Goal: Task Accomplishment & Management: Use online tool/utility

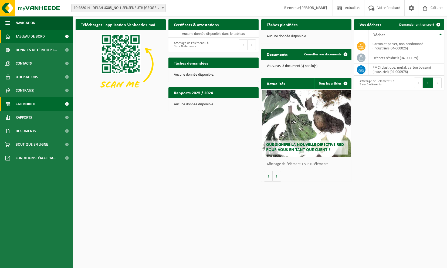
click at [46, 106] on link "Calendrier" at bounding box center [36, 104] width 73 height 14
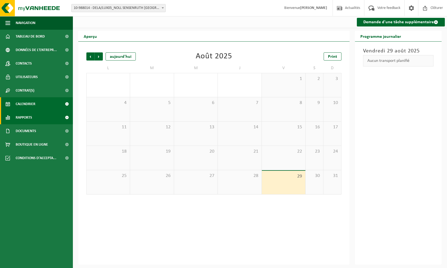
click at [33, 119] on link "Rapports" at bounding box center [36, 118] width 73 height 14
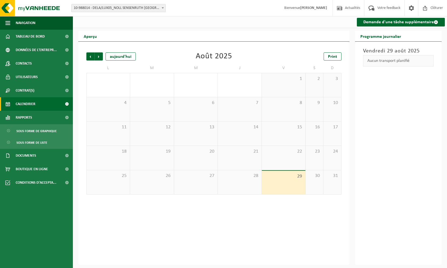
click at [430, 186] on div "Vendredi 29 août 2025 Aucun transport planifié" at bounding box center [398, 153] width 87 height 223
click at [98, 56] on span "Suivant" at bounding box center [99, 56] width 8 height 8
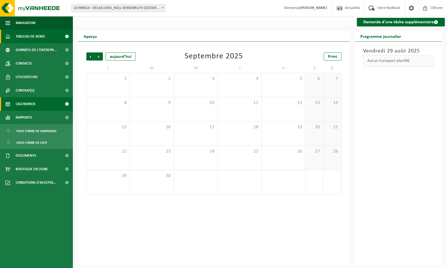
click at [22, 38] on span "Tableau de bord" at bounding box center [30, 37] width 29 height 14
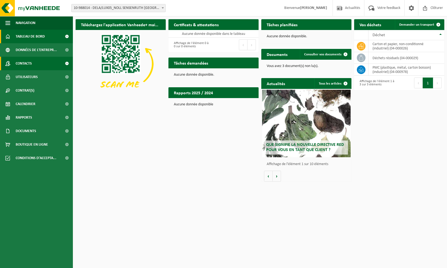
click at [24, 63] on span "Contacts" at bounding box center [24, 64] width 16 height 14
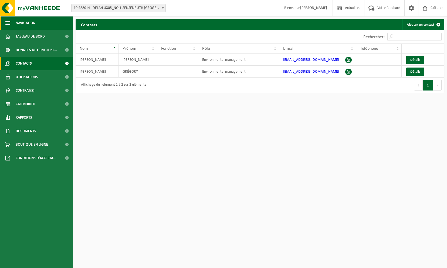
click at [5, 20] on button "Navigation" at bounding box center [36, 23] width 73 height 14
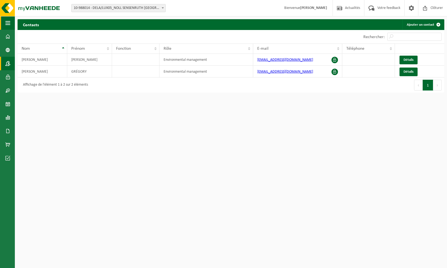
click at [5, 20] on button "Navigation" at bounding box center [7, 23] width 15 height 14
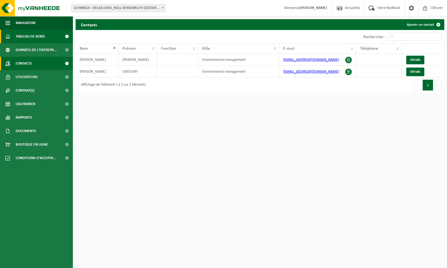
click at [8, 38] on span at bounding box center [7, 37] width 5 height 14
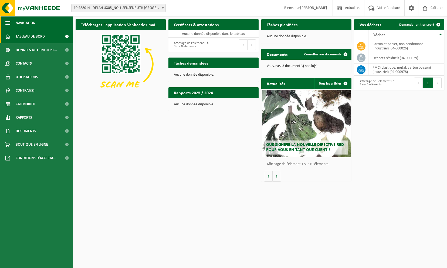
click at [6, 22] on span "button" at bounding box center [7, 23] width 5 height 14
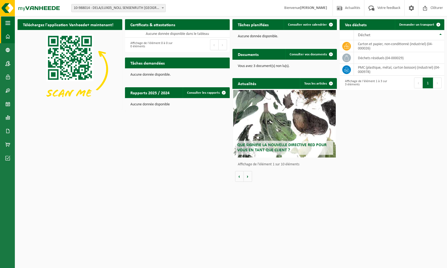
click at [6, 22] on span "button" at bounding box center [7, 23] width 5 height 14
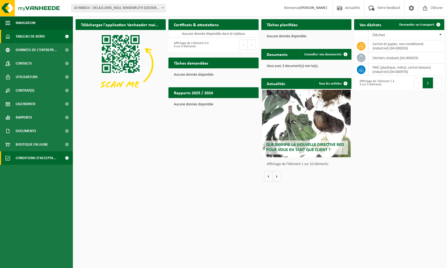
click at [34, 159] on span "Conditions d'accepta..." at bounding box center [36, 158] width 41 height 14
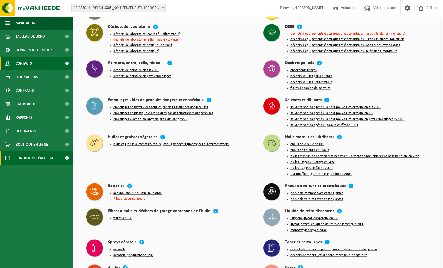
scroll to position [378, 0]
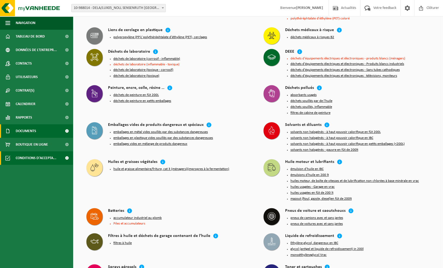
click at [24, 135] on span "Documents" at bounding box center [26, 131] width 21 height 14
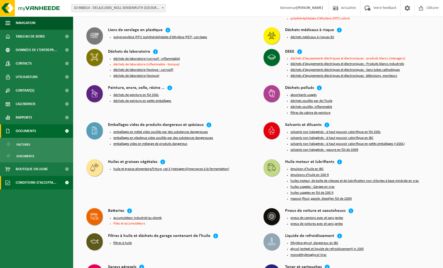
click at [30, 131] on span "Documents" at bounding box center [26, 131] width 21 height 14
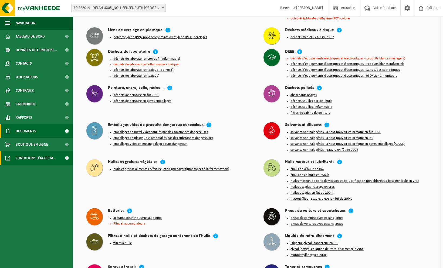
click at [29, 130] on span "Documents" at bounding box center [26, 131] width 21 height 14
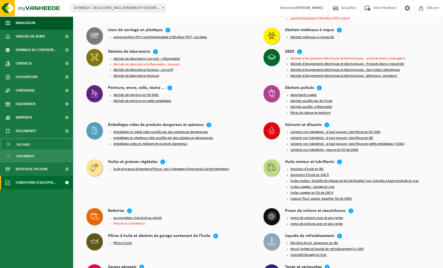
click at [22, 142] on span "Factures" at bounding box center [23, 144] width 14 height 10
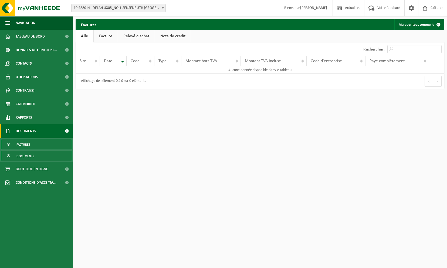
click at [21, 154] on span "Documents" at bounding box center [25, 156] width 18 height 10
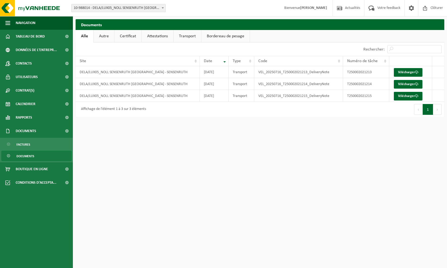
click at [109, 37] on link "Autre" at bounding box center [104, 36] width 21 height 12
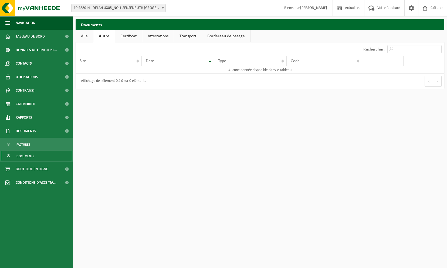
click at [128, 37] on link "Certificat" at bounding box center [128, 36] width 27 height 12
click at [162, 37] on link "Attestations" at bounding box center [158, 36] width 32 height 12
click at [182, 37] on link "Transport" at bounding box center [189, 36] width 28 height 12
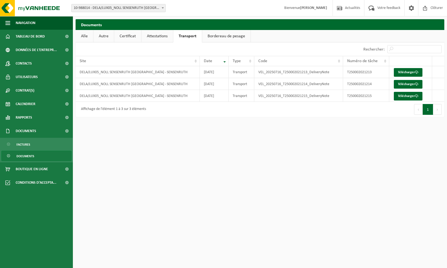
click at [221, 34] on link "Bordereau de pesage" at bounding box center [226, 36] width 48 height 12
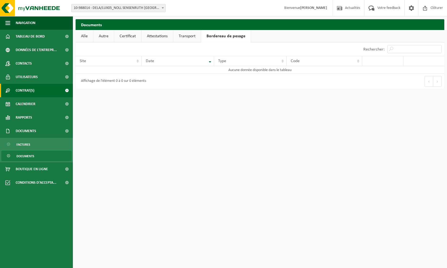
click at [29, 92] on span "Contrat(s)" at bounding box center [25, 91] width 19 height 14
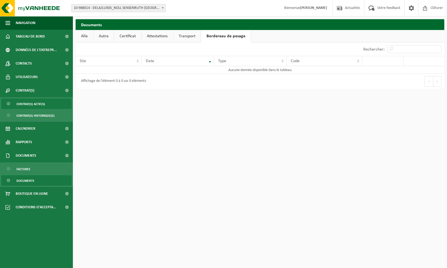
click at [34, 101] on span "Contrat(s) actif(s)" at bounding box center [30, 104] width 29 height 10
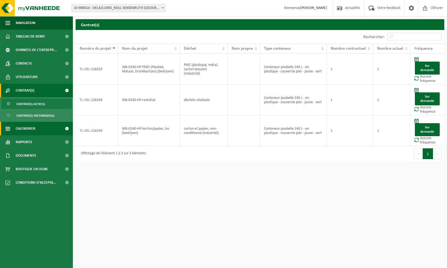
click at [32, 127] on span "Calendrier" at bounding box center [26, 129] width 20 height 14
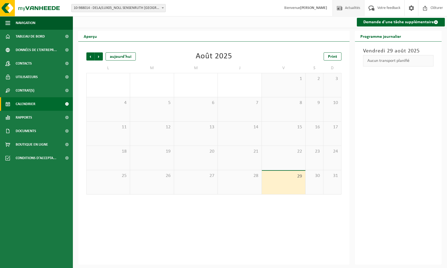
click at [346, 8] on span "Actualités" at bounding box center [353, 8] width 18 height 16
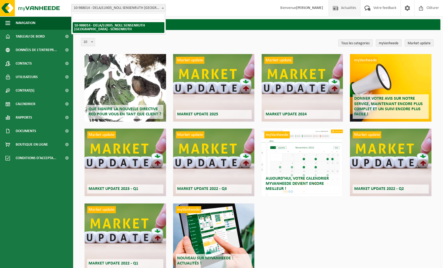
click at [161, 9] on span at bounding box center [162, 7] width 5 height 7
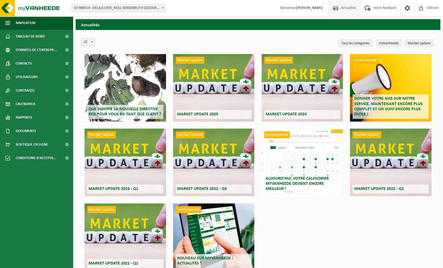
click at [305, 162] on div "myVanheede Aujourd’hui, votre calendrier myVanheede devient encore meilleur !" at bounding box center [303, 163] width 82 height 68
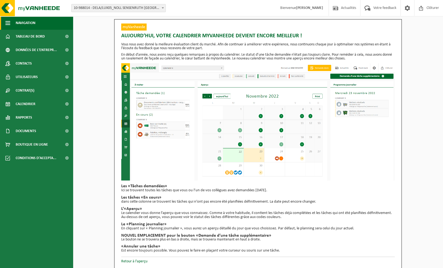
click at [10, 22] on button "Navigation" at bounding box center [36, 23] width 73 height 14
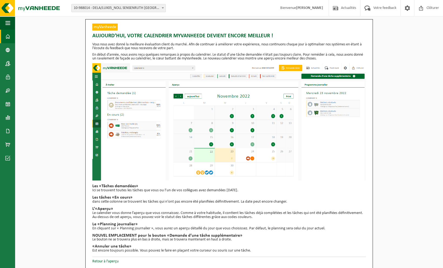
click at [8, 35] on span at bounding box center [7, 37] width 5 height 14
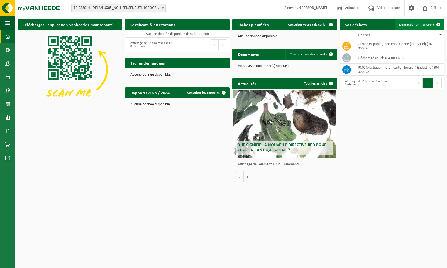
click at [416, 24] on span "Demander un transport" at bounding box center [417, 25] width 35 height 4
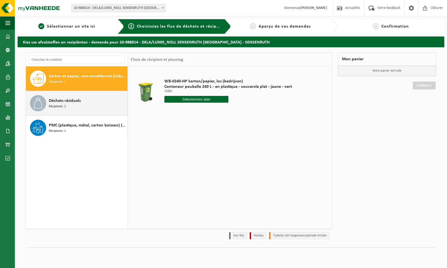
click at [95, 102] on div "Déchets résiduels Récipients: 1" at bounding box center [87, 103] width 77 height 16
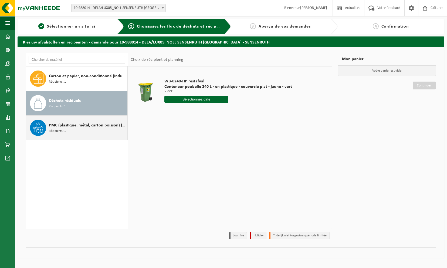
click at [96, 129] on div "PMC (plastique, métal, carton boisson) (industriel) Récipients: 1" at bounding box center [87, 128] width 77 height 16
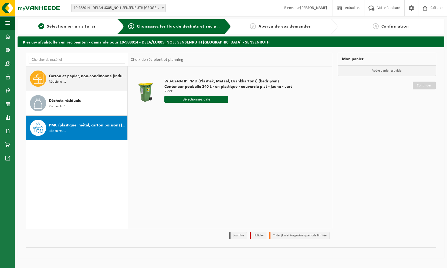
click at [85, 79] on div "Carton et papier, non-conditionné (industriel) Récipients: 1" at bounding box center [87, 79] width 77 height 16
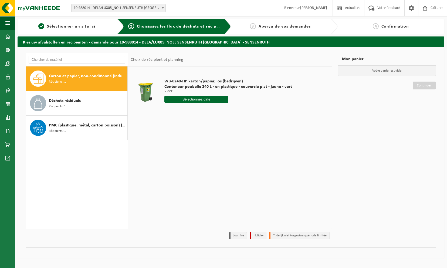
click at [197, 99] on input "text" at bounding box center [197, 99] width 64 height 7
click at [169, 130] on div "1" at bounding box center [169, 129] width 9 height 9
type input "à partir de 2025-09-01"
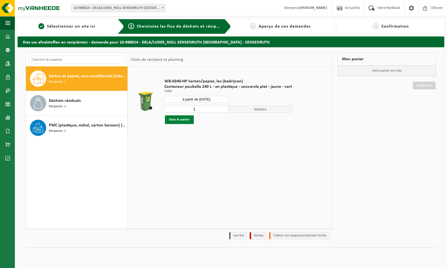
click at [182, 119] on button "Dans le panier" at bounding box center [179, 119] width 29 height 9
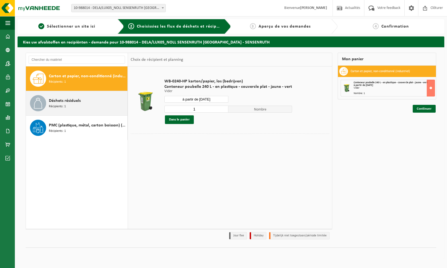
click at [92, 101] on div "Déchets résiduels Récipients: 1" at bounding box center [87, 103] width 77 height 16
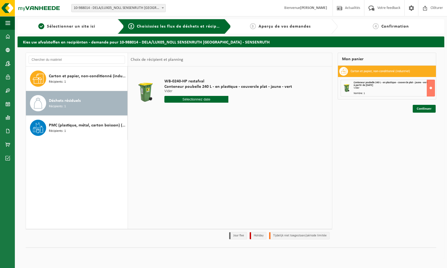
click at [175, 98] on input "text" at bounding box center [197, 99] width 64 height 7
click at [170, 130] on div "1" at bounding box center [169, 129] width 9 height 9
type input "à partir de 2025-09-01"
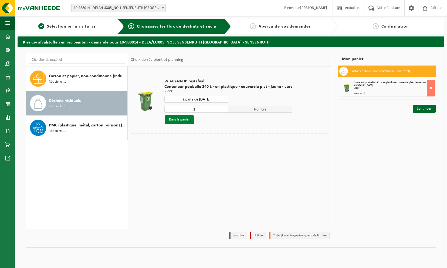
click at [180, 119] on button "Dans le panier" at bounding box center [179, 119] width 29 height 9
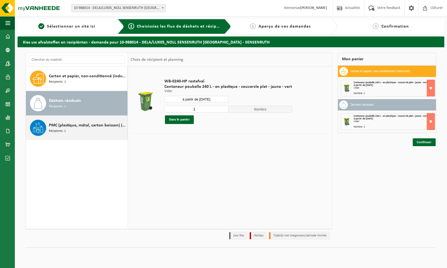
click at [75, 122] on span "PMC (plastique, métal, carton boisson) (industriel)" at bounding box center [87, 125] width 77 height 6
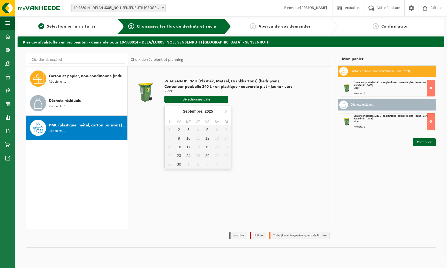
click at [178, 100] on input "text" at bounding box center [197, 99] width 64 height 7
click at [430, 88] on button at bounding box center [431, 88] width 8 height 17
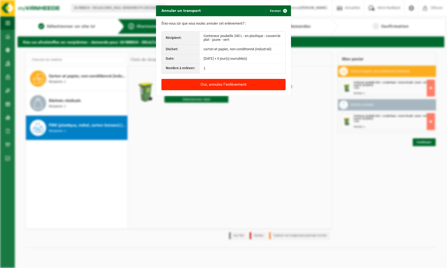
click at [274, 134] on div "Annuler un transport Fermer Êtes-vous sûr que vous voulez annuler cet enlèvemen…" at bounding box center [223, 134] width 447 height 268
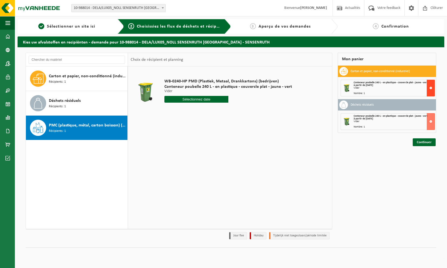
click at [430, 89] on button at bounding box center [431, 88] width 8 height 17
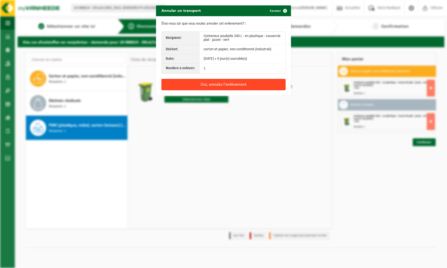
click at [237, 84] on button "Oui, annulez l'enlèvement" at bounding box center [224, 84] width 124 height 11
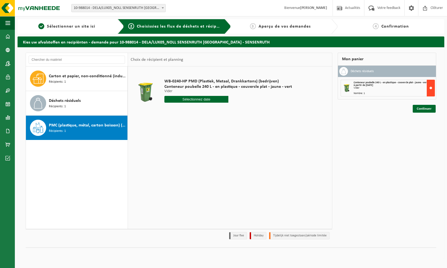
click at [431, 88] on button at bounding box center [431, 88] width 8 height 17
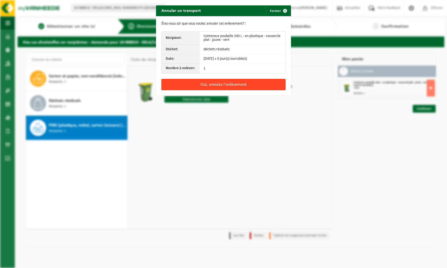
click at [216, 85] on button "Oui, annulez l'enlèvement" at bounding box center [224, 84] width 124 height 11
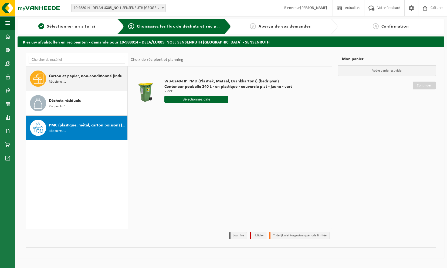
click at [81, 82] on div "Carton et papier, non-conditionné (industriel) Récipients: 1" at bounding box center [87, 79] width 77 height 16
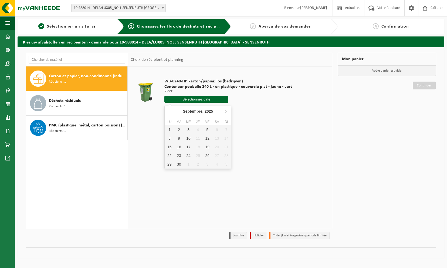
click at [203, 98] on input "text" at bounding box center [197, 99] width 64 height 7
click at [181, 130] on div "2" at bounding box center [178, 129] width 9 height 9
type input "à partir de 2025-09-02"
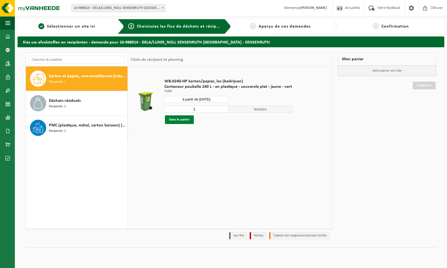
click at [186, 121] on button "Dans le panier" at bounding box center [179, 119] width 29 height 9
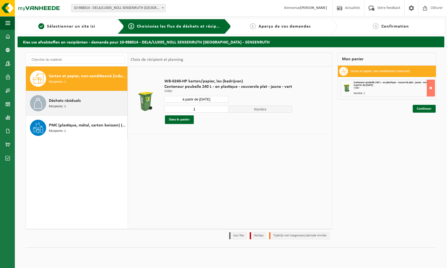
click at [73, 103] on span "Déchets résiduels" at bounding box center [65, 101] width 32 height 6
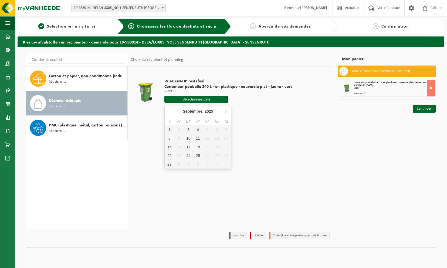
click at [195, 98] on input "text" at bounding box center [197, 99] width 64 height 7
click at [189, 129] on div "3" at bounding box center [188, 129] width 9 height 9
type input "à partir de 2025-09-03"
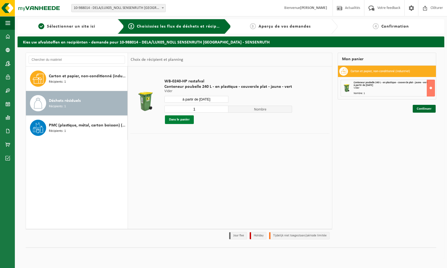
click at [181, 118] on button "Dans le panier" at bounding box center [179, 119] width 29 height 9
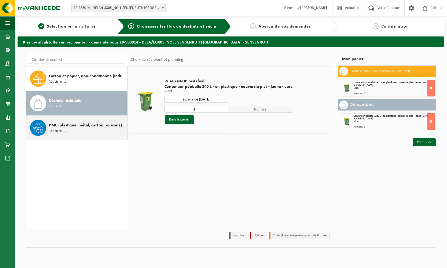
click at [72, 129] on div "PMC (plastique, métal, carton boisson) (industriel) Récipients: 1" at bounding box center [87, 128] width 77 height 16
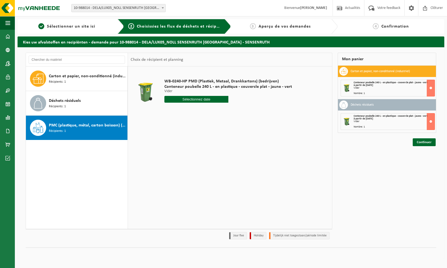
click at [187, 99] on input "text" at bounding box center [197, 99] width 64 height 7
click at [189, 129] on div "3" at bounding box center [188, 129] width 9 height 9
type input "à partir de 2025-09-03"
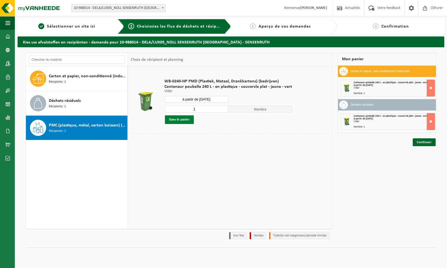
click at [188, 117] on button "Dans le panier" at bounding box center [179, 119] width 29 height 9
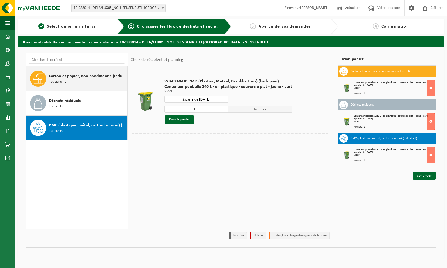
click at [73, 75] on span "Carton et papier, non-conditionné (industriel)" at bounding box center [87, 76] width 77 height 6
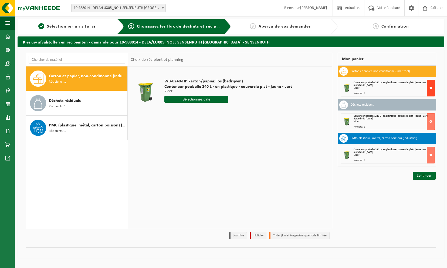
click at [432, 88] on button at bounding box center [431, 88] width 8 height 17
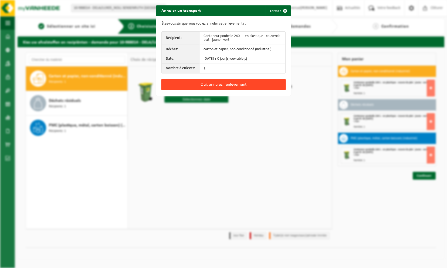
click at [231, 85] on button "Oui, annulez l'enlèvement" at bounding box center [224, 84] width 124 height 11
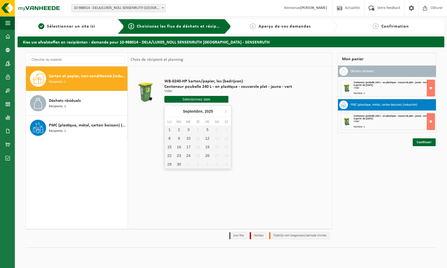
click at [197, 98] on input "text" at bounding box center [197, 99] width 64 height 7
click at [189, 130] on div "3" at bounding box center [188, 129] width 9 height 9
type input "à partir de 2025-09-03"
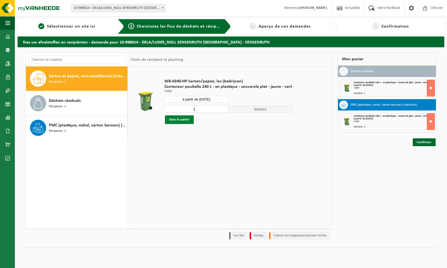
click at [176, 119] on button "Dans le panier" at bounding box center [179, 119] width 29 height 9
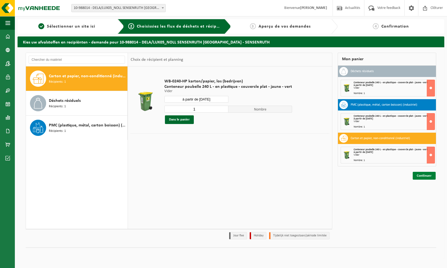
click at [430, 174] on link "Continuer" at bounding box center [424, 176] width 23 height 8
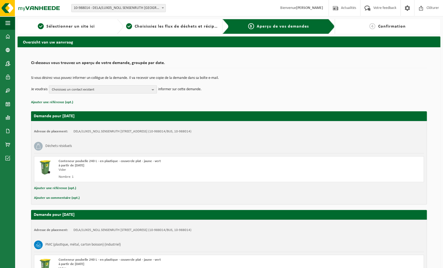
click at [155, 89] on b "button" at bounding box center [154, 90] width 5 height 8
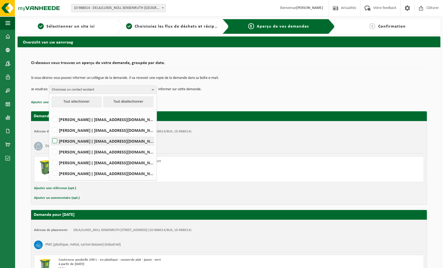
click at [54, 141] on label "OLIVIER GRIFNÉE ( ogrifnee@dela.org )" at bounding box center [102, 141] width 103 height 8
click at [51, 134] on input "OLIVIER GRIFNÉE ( ogrifnee@dela.org )" at bounding box center [50, 134] width 0 height 0
checkbox input "true"
click at [57, 162] on label "GRÉGORY JANICKI ( gjanicki@dela.org )" at bounding box center [102, 163] width 103 height 8
click at [51, 156] on input "GRÉGORY JANICKI ( gjanicki@dela.org )" at bounding box center [50, 156] width 0 height 0
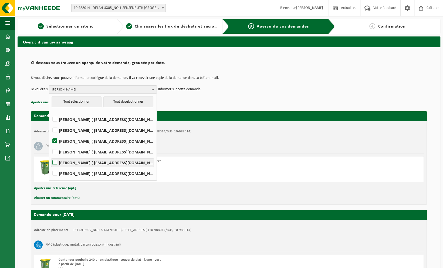
checkbox input "true"
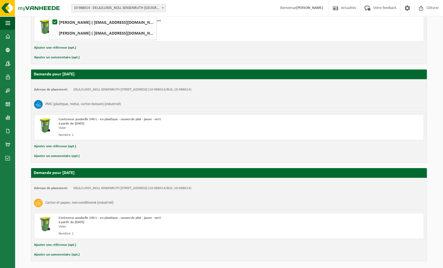
scroll to position [159, 0]
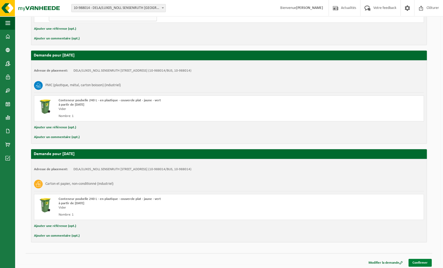
click at [420, 261] on link "Confirmer" at bounding box center [420, 263] width 23 height 8
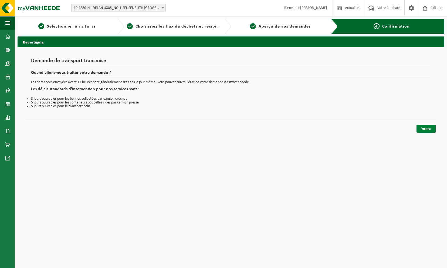
click at [429, 127] on link "Fermer" at bounding box center [426, 129] width 19 height 8
